Goal: Task Accomplishment & Management: Manage account settings

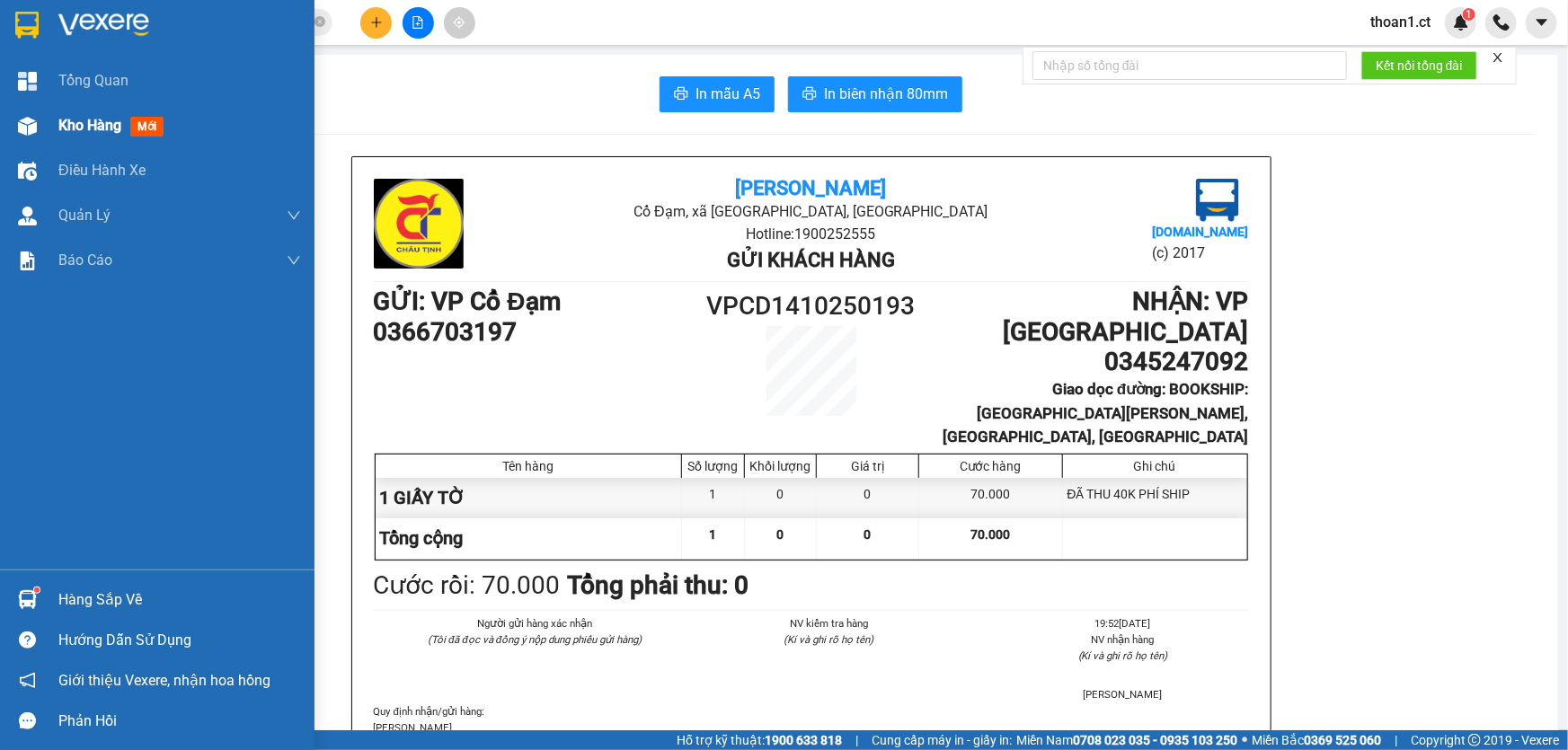
click at [157, 129] on span "mới" at bounding box center [147, 126] width 33 height 20
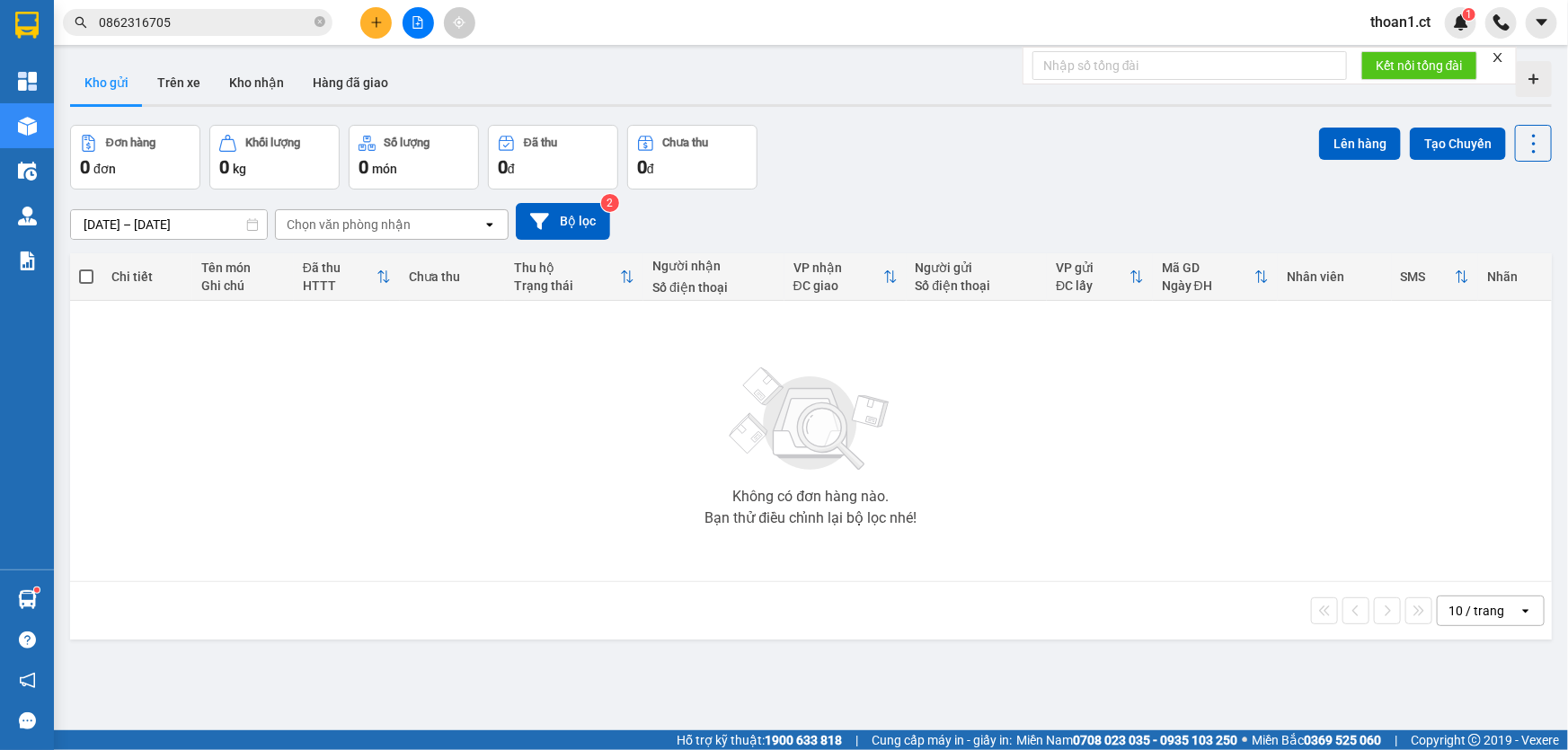
click at [1394, 18] on span "thoan1.ct" at bounding box center [1400, 22] width 89 height 23
click at [1376, 52] on li "Đăng xuất" at bounding box center [1412, 55] width 115 height 29
